Goal: Information Seeking & Learning: Learn about a topic

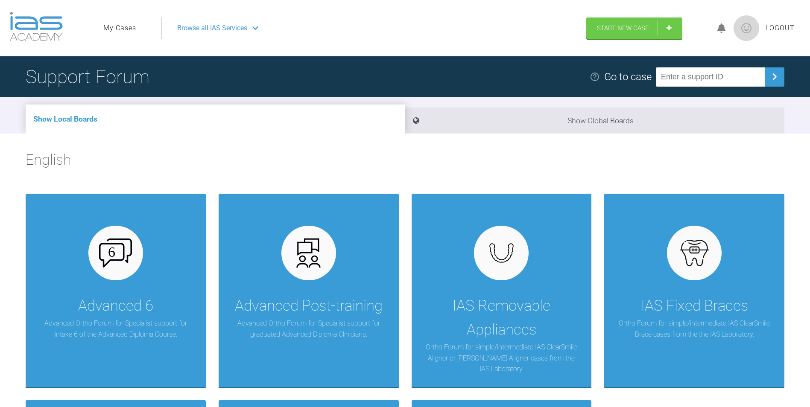
click at [125, 27] on link "My Cases" at bounding box center [119, 28] width 33 height 11
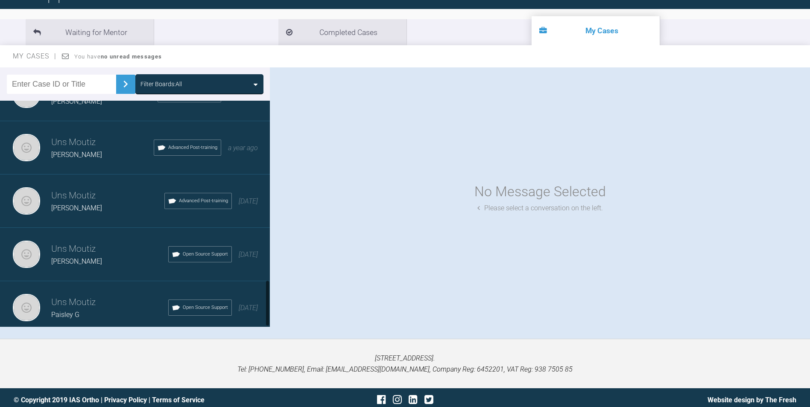
scroll to position [868, 0]
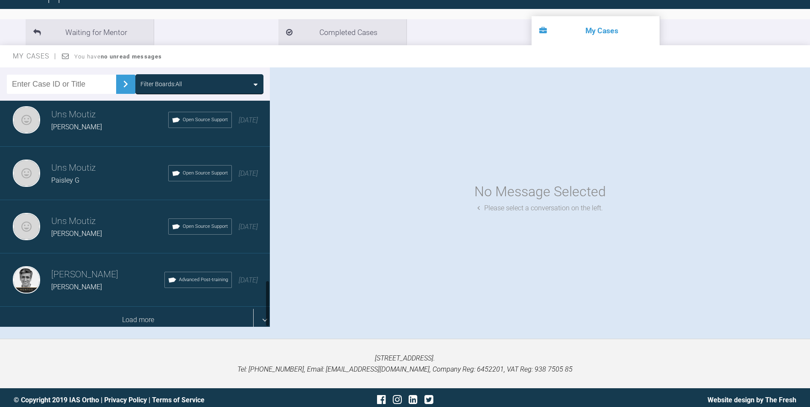
drag, startPoint x: 266, startPoint y: 134, endPoint x: 263, endPoint y: 313, distance: 178.9
click at [263, 313] on div "Uns Moutiz [PERSON_NAME] Advanced Post-training a year ago Uns Moutiz [PERSON_N…" at bounding box center [135, 214] width 270 height 226
click at [260, 310] on div "Load more" at bounding box center [138, 320] width 276 height 26
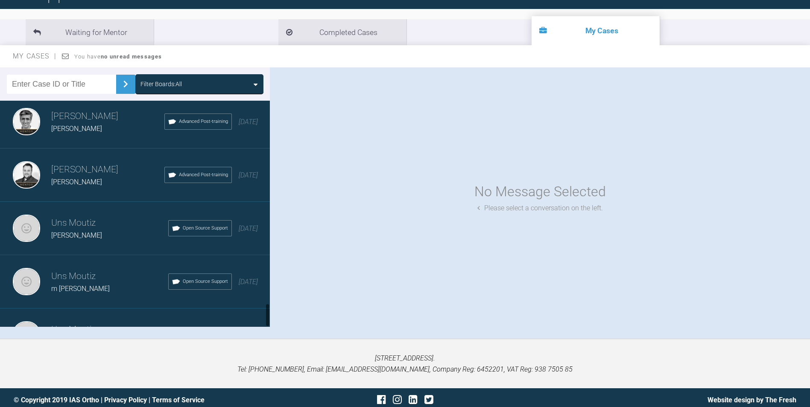
scroll to position [1935, 0]
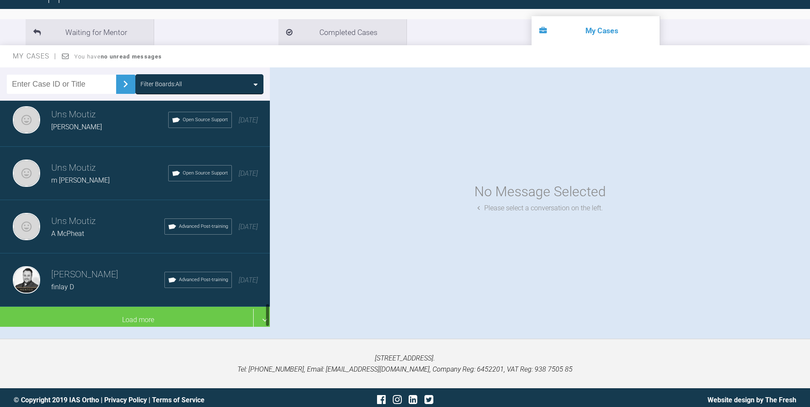
drag, startPoint x: 269, startPoint y: 210, endPoint x: 263, endPoint y: 326, distance: 116.3
click at [263, 326] on div "Filter Boards: All Uns Moutiz [PERSON_NAME] B Advanced Post-training a year ago…" at bounding box center [405, 203] width 810 height 272
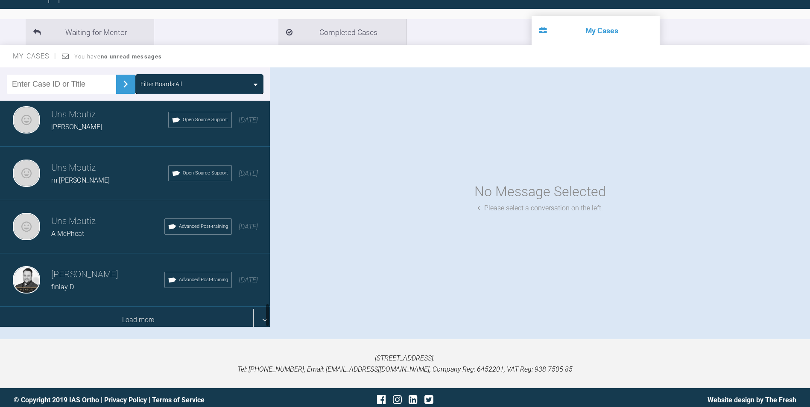
click at [253, 307] on div "Load more" at bounding box center [138, 320] width 276 height 26
click at [257, 308] on div "Load more" at bounding box center [138, 320] width 276 height 26
click at [257, 310] on div "Load more" at bounding box center [138, 320] width 276 height 26
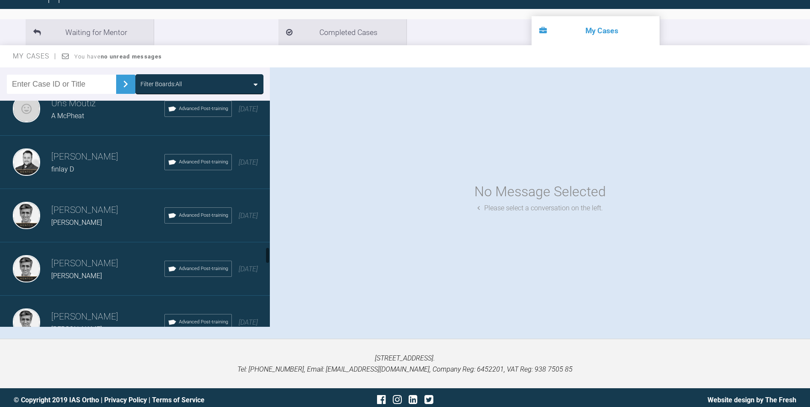
scroll to position [2191, 0]
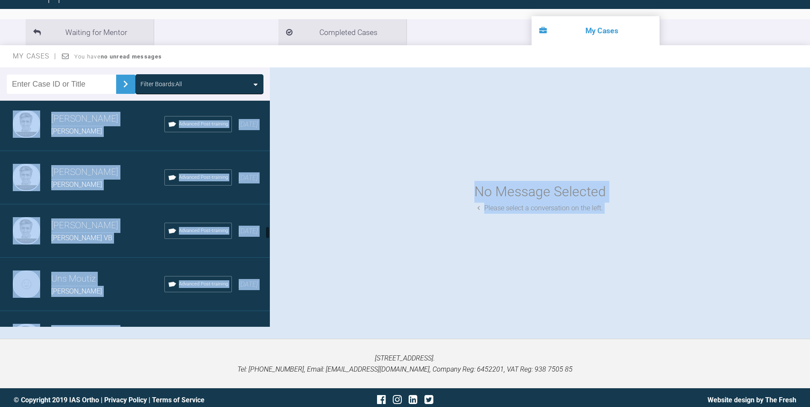
drag, startPoint x: 267, startPoint y: 266, endPoint x: 265, endPoint y: 337, distance: 71.8
click at [265, 337] on div "My Cases Logout Browse all IAS Services Start New Case Logout Support Forum Bac…" at bounding box center [405, 164] width 810 height 496
drag, startPoint x: 265, startPoint y: 337, endPoint x: 213, endPoint y: 312, distance: 57.5
click at [213, 312] on div "Asif Chatoo H williams Advanced Post-training 4 years ago" at bounding box center [138, 337] width 276 height 53
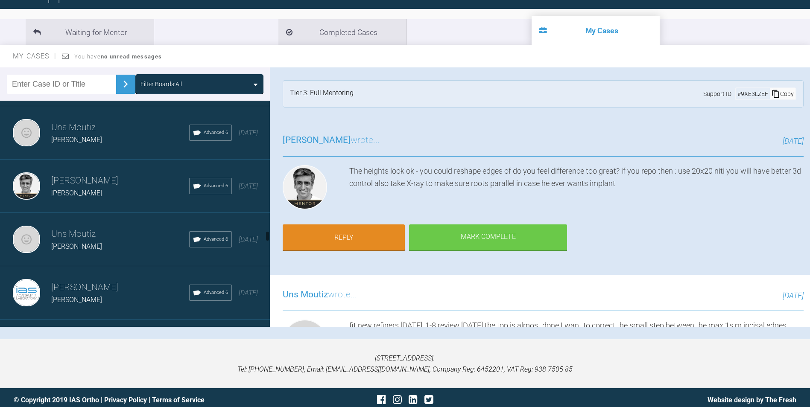
scroll to position [2832, 0]
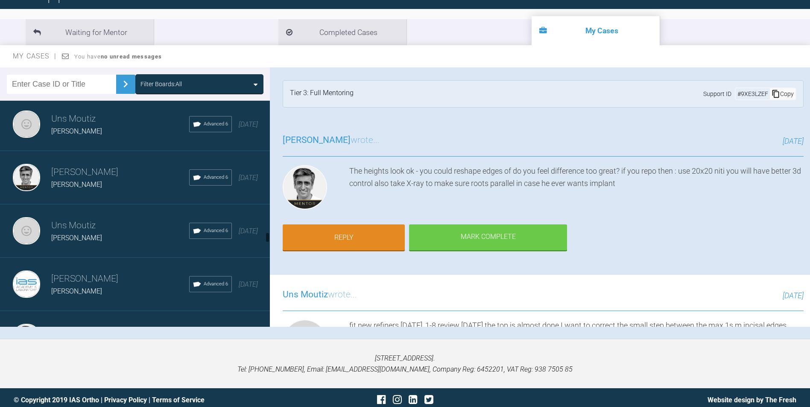
click at [70, 185] on div "Hannah lang" at bounding box center [120, 184] width 138 height 11
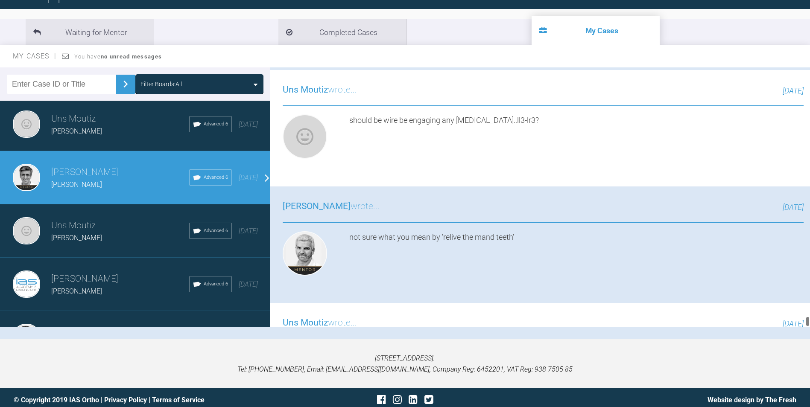
drag, startPoint x: 807, startPoint y: 70, endPoint x: 812, endPoint y: 348, distance: 278.9
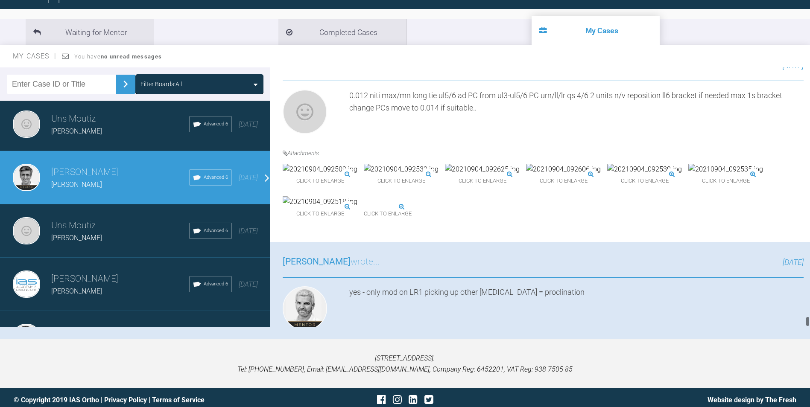
click at [810, 349] on html "My Cases Logout Browse all IAS Services Start New Case Logout Support Forum Bac…" at bounding box center [405, 164] width 810 height 496
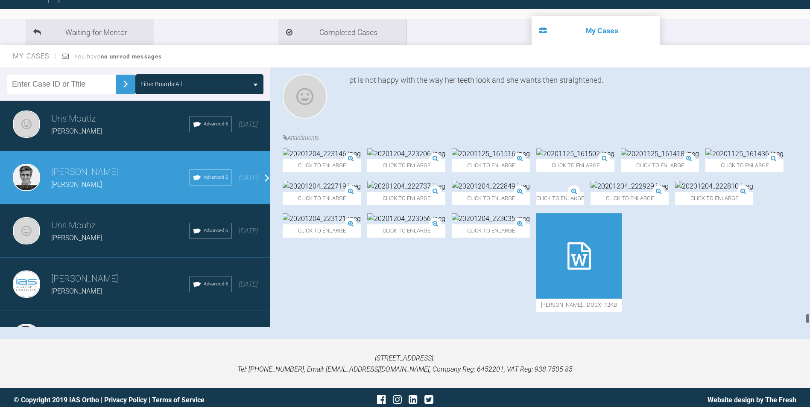
scroll to position [12416, 0]
click at [361, 181] on img at bounding box center [322, 186] width 78 height 11
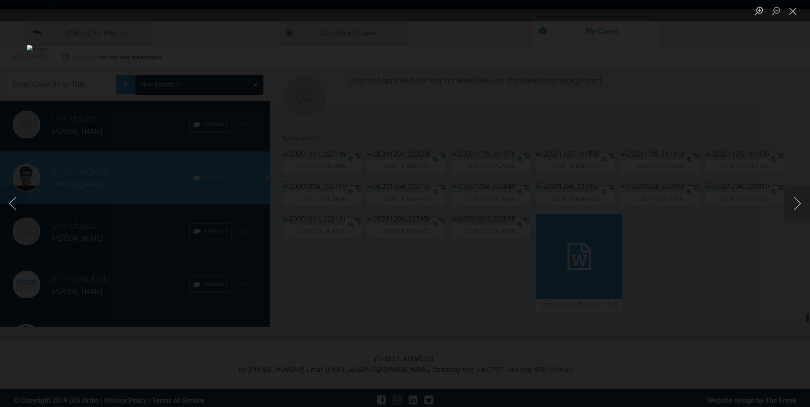
scroll to position [84, 0]
click at [794, 208] on button "Next image" at bounding box center [797, 204] width 26 height 34
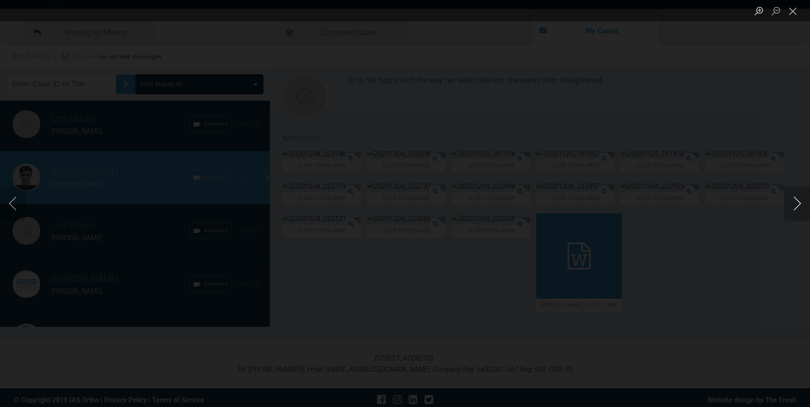
click at [794, 208] on button "Next image" at bounding box center [797, 204] width 26 height 34
click at [801, 205] on button "Next image" at bounding box center [797, 204] width 26 height 34
drag, startPoint x: 809, startPoint y: 205, endPoint x: 802, endPoint y: 205, distance: 6.8
click at [808, 205] on button "Next image" at bounding box center [797, 204] width 26 height 34
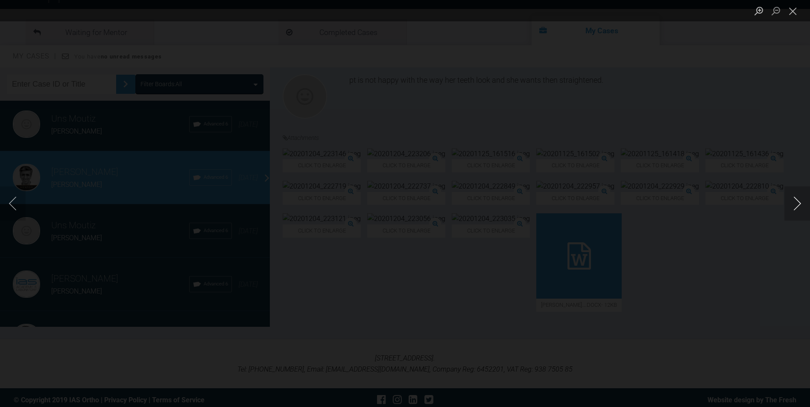
click at [799, 208] on button "Next image" at bounding box center [797, 204] width 26 height 34
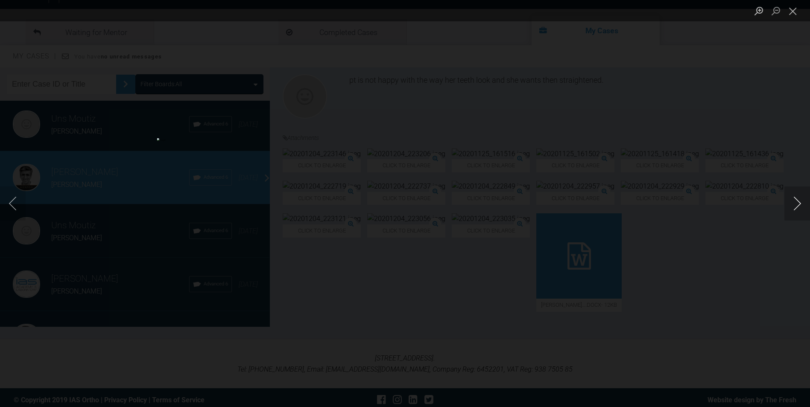
click at [799, 208] on button "Next image" at bounding box center [797, 204] width 26 height 34
click at [797, 200] on button "Next image" at bounding box center [797, 204] width 26 height 34
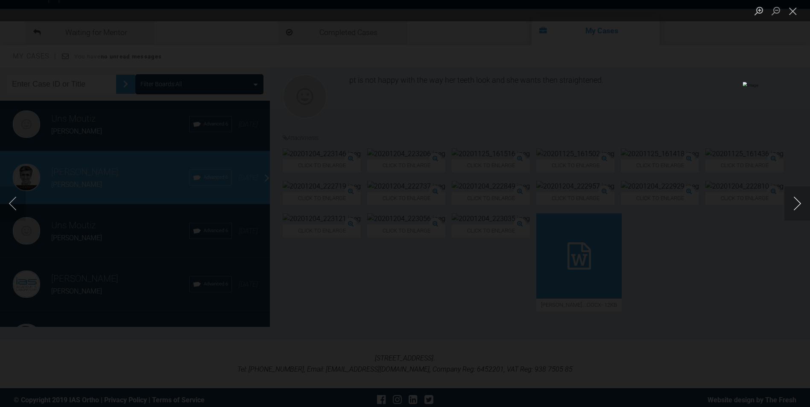
click at [797, 200] on button "Next image" at bounding box center [797, 204] width 26 height 34
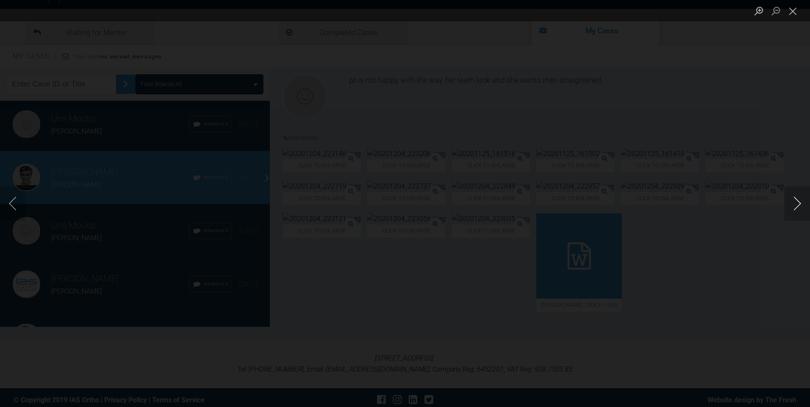
click at [797, 200] on button "Next image" at bounding box center [797, 204] width 26 height 34
click at [791, 14] on button "Close lightbox" at bounding box center [792, 10] width 17 height 15
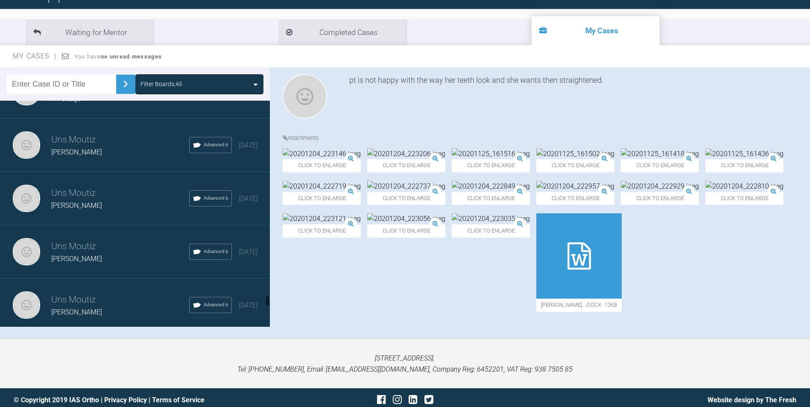
scroll to position [4478, 0]
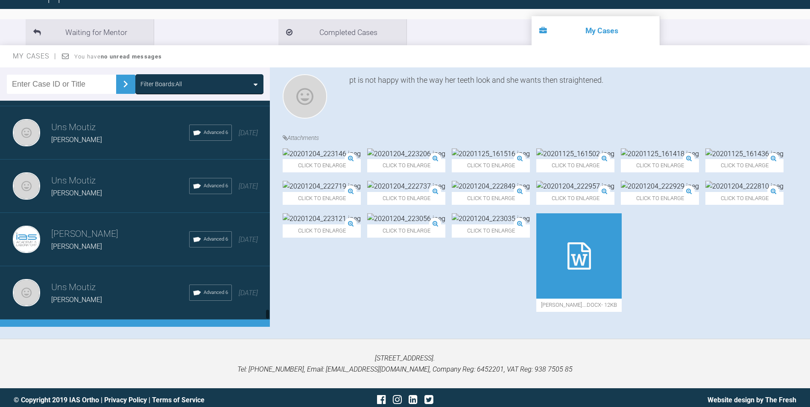
drag, startPoint x: 267, startPoint y: 246, endPoint x: 268, endPoint y: 309, distance: 62.8
click at [268, 309] on div at bounding box center [267, 314] width 3 height 11
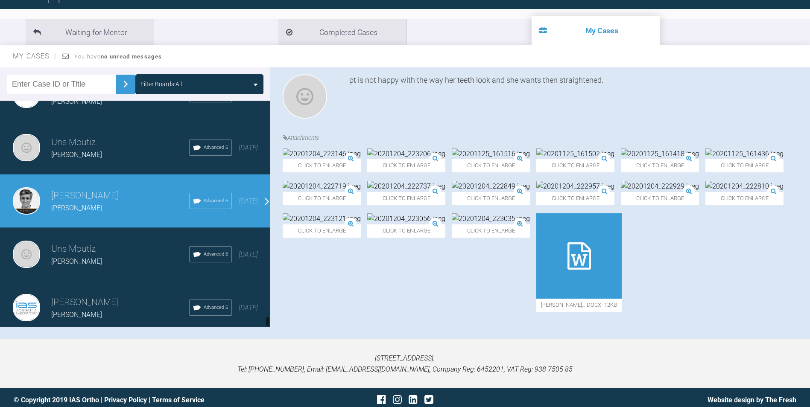
scroll to position [4630, 0]
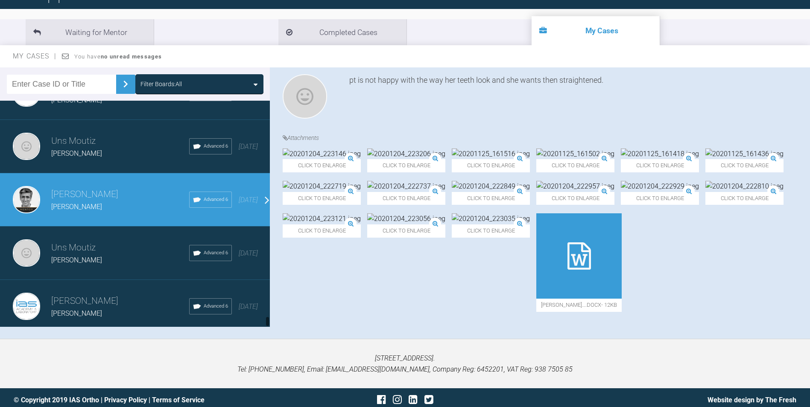
click at [72, 241] on h3 "Uns Moutiz" at bounding box center [120, 248] width 138 height 15
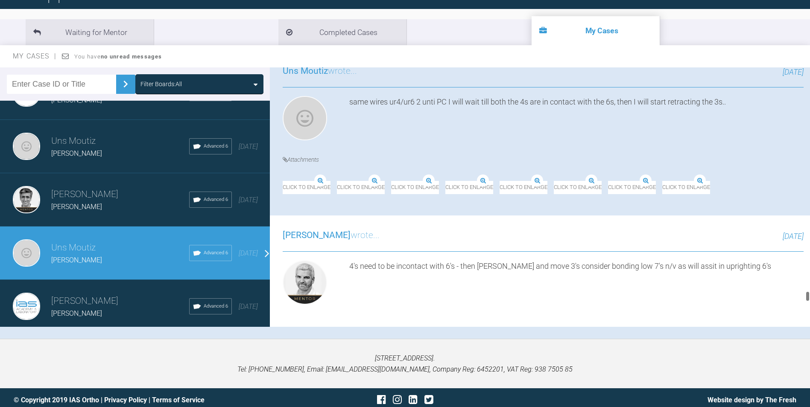
scroll to position [12502, 0]
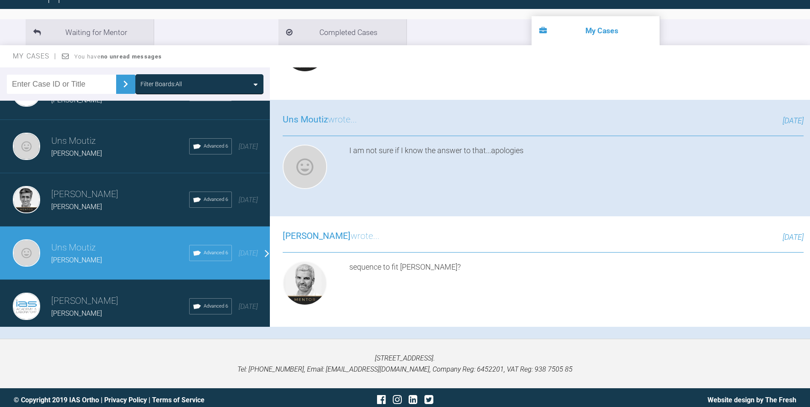
drag, startPoint x: 808, startPoint y: 292, endPoint x: 795, endPoint y: 358, distance: 67.2
click at [802, 358] on div "My Cases Logout Browse all IAS Services Start New Case Logout Support Forum Bac…" at bounding box center [405, 164] width 810 height 496
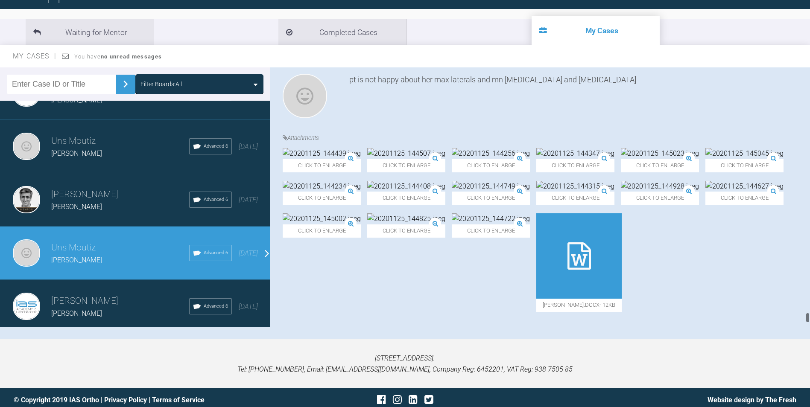
scroll to position [18486, 0]
click at [705, 159] on img at bounding box center [744, 153] width 78 height 11
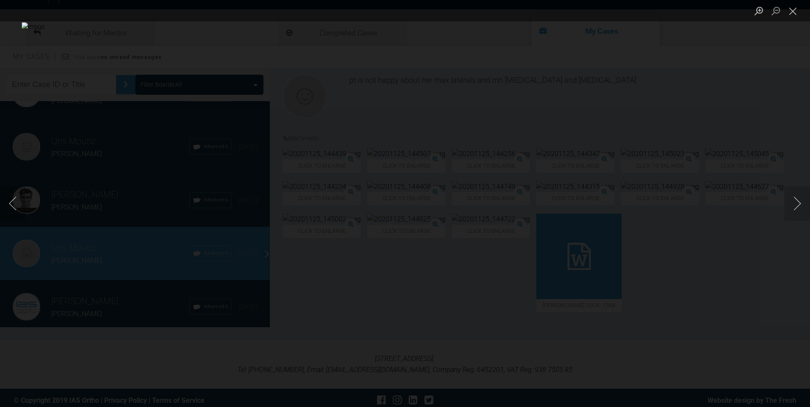
scroll to position [84, 0]
click at [794, 12] on button "Close lightbox" at bounding box center [792, 10] width 17 height 15
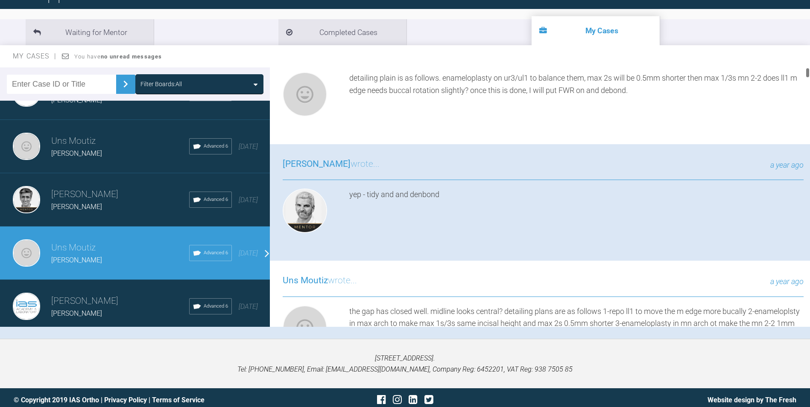
scroll to position [0, 0]
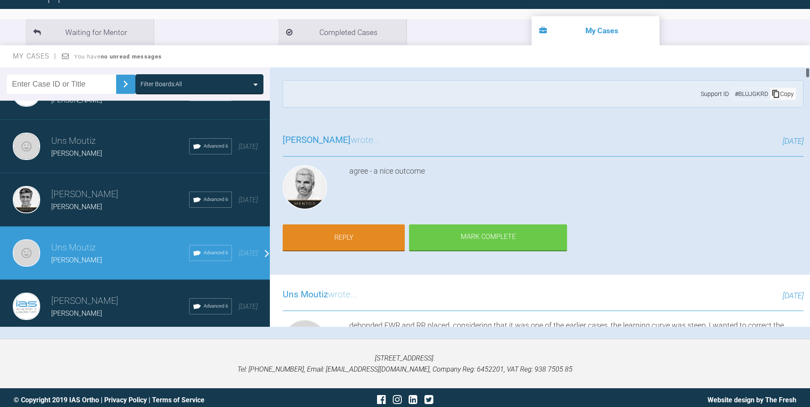
drag, startPoint x: 807, startPoint y: 310, endPoint x: 787, endPoint y: 53, distance: 257.4
click at [787, 53] on div "My Cases You have no unread messages Filter Boards: All Uns Moutiz Amy B Advanc…" at bounding box center [405, 192] width 810 height 294
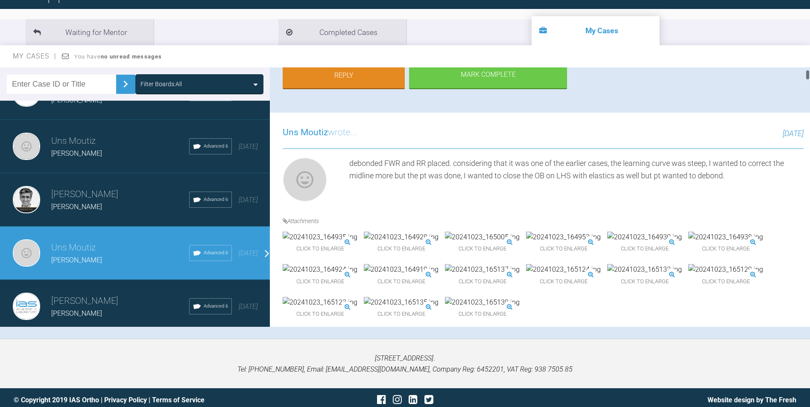
scroll to position [171, 0]
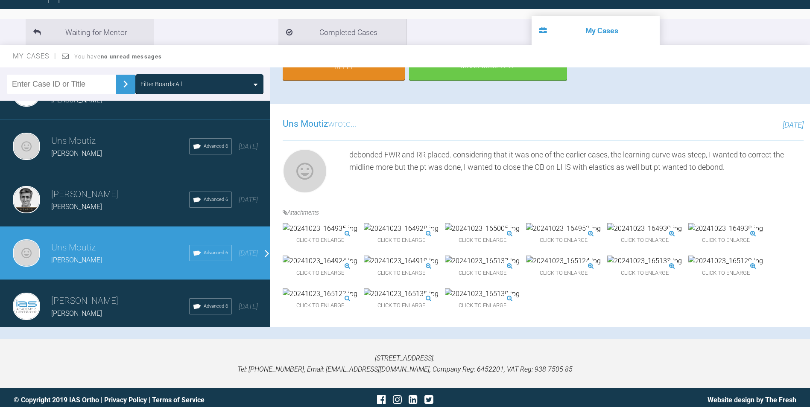
click at [682, 223] on img at bounding box center [644, 228] width 75 height 11
